Goal: Task Accomplishment & Management: Manage account settings

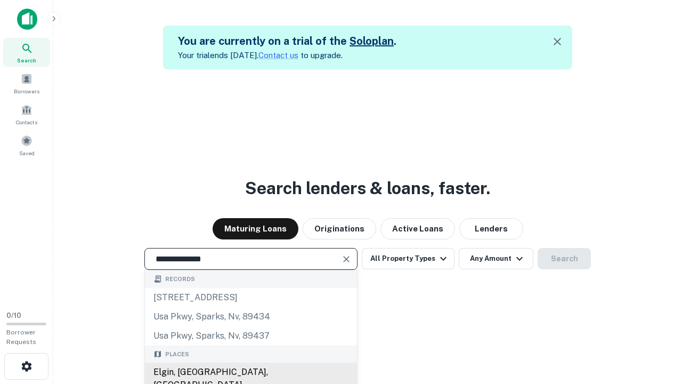
click at [250, 372] on div "Elgin, [GEOGRAPHIC_DATA], [GEOGRAPHIC_DATA]" at bounding box center [251, 378] width 212 height 32
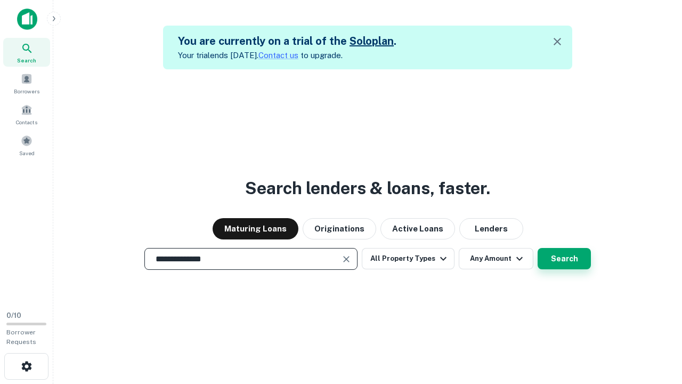
type input "**********"
click at [538, 248] on button "Search" at bounding box center [564, 258] width 53 height 21
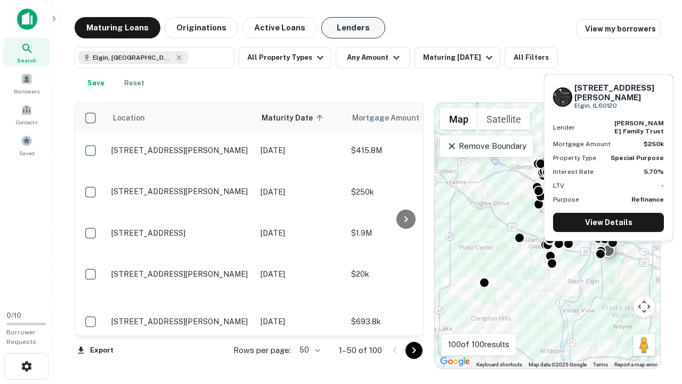
click at [353, 28] on button "Lenders" at bounding box center [353, 27] width 64 height 21
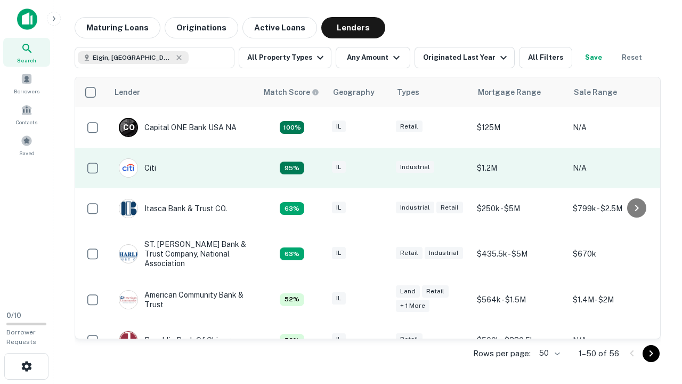
click at [378, 168] on div "IL" at bounding box center [358, 168] width 53 height 14
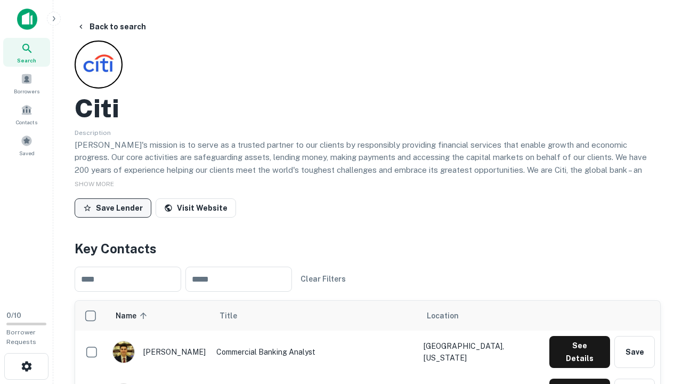
click at [113, 207] on button "Save Lender" at bounding box center [113, 207] width 77 height 19
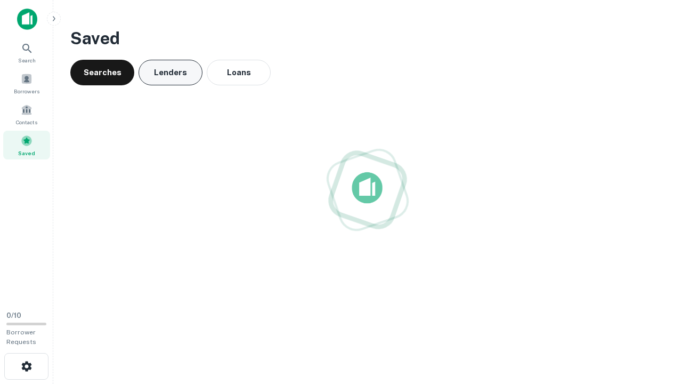
click at [171, 72] on button "Lenders" at bounding box center [171, 73] width 64 height 26
